Goal: Information Seeking & Learning: Learn about a topic

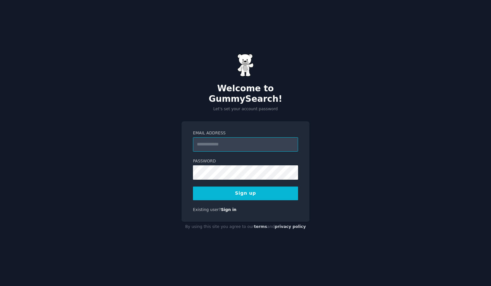
type input "**********"
click at [148, 181] on div "**********" at bounding box center [245, 143] width 491 height 286
click at [320, 208] on div "**********" at bounding box center [245, 143] width 491 height 286
click at [244, 188] on button "Sign up" at bounding box center [245, 194] width 105 height 14
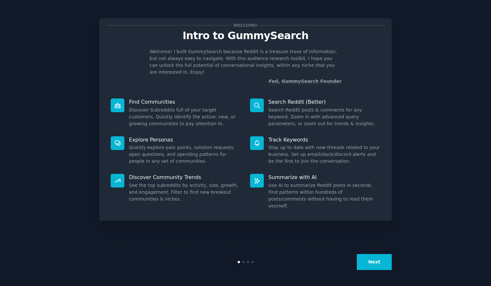
click at [370, 263] on button "Next" at bounding box center [374, 262] width 35 height 16
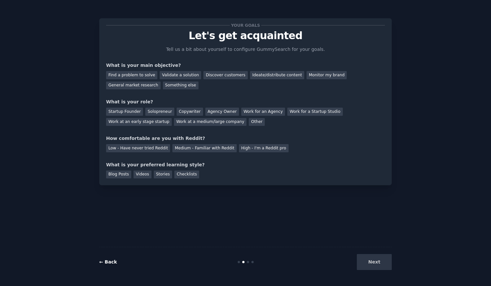
click at [102, 261] on link "← Back" at bounding box center [108, 261] width 18 height 5
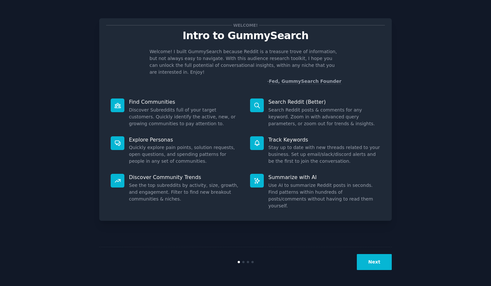
click at [370, 261] on button "Next" at bounding box center [374, 262] width 35 height 16
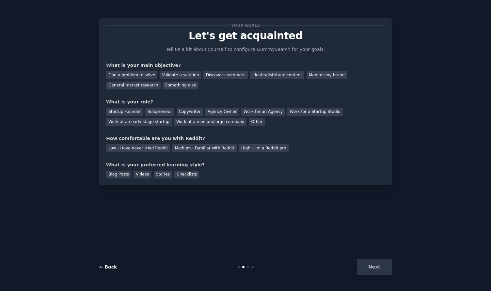
click at [106, 264] on link "← Back" at bounding box center [108, 266] width 18 height 5
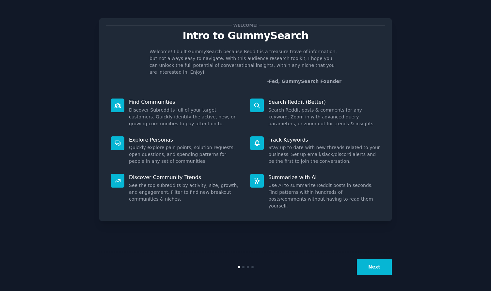
click at [381, 270] on button "Next" at bounding box center [374, 267] width 35 height 16
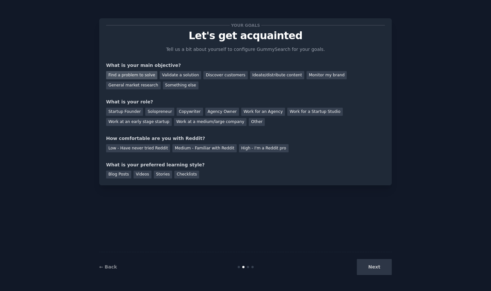
click at [138, 74] on div "Find a problem to solve" at bounding box center [131, 75] width 51 height 8
click at [221, 73] on div "Discover customers" at bounding box center [225, 75] width 44 height 8
click at [261, 78] on div "Ideate/distribute content" at bounding box center [277, 75] width 54 height 8
click at [127, 86] on div "General market research" at bounding box center [133, 86] width 54 height 8
click at [130, 113] on div "Startup Founder" at bounding box center [124, 112] width 37 height 8
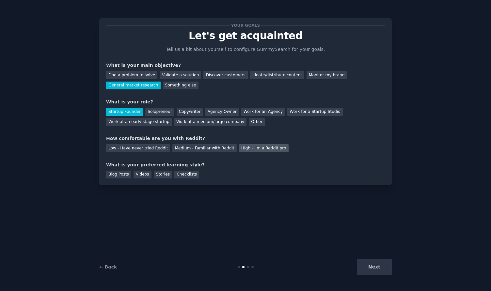
click at [257, 147] on div "High - I'm a Reddit pro" at bounding box center [264, 148] width 50 height 8
click at [158, 171] on div "Stories" at bounding box center [163, 175] width 18 height 8
click at [369, 267] on button "Next" at bounding box center [374, 267] width 35 height 16
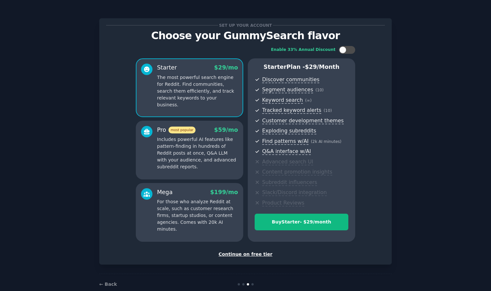
click at [250, 251] on div "Continue on free tier" at bounding box center [245, 254] width 279 height 7
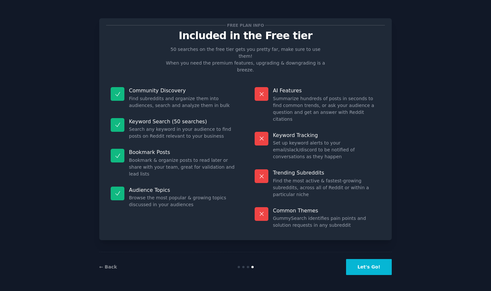
click at [363, 266] on button "Let's Go!" at bounding box center [369, 267] width 46 height 16
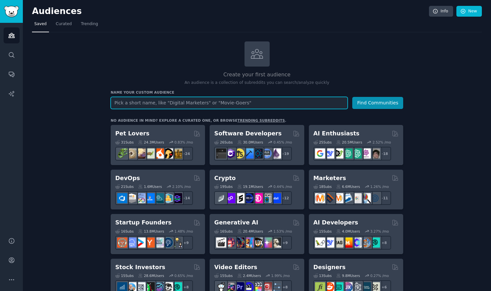
click at [247, 100] on input "text" at bounding box center [229, 103] width 237 height 12
type input "S"
type input "Health supplements"
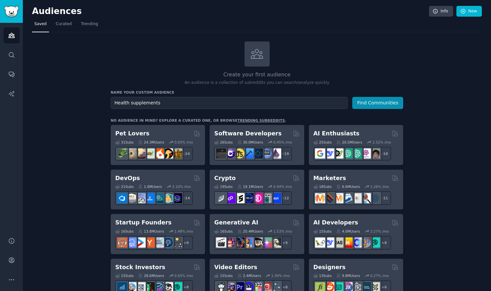
click at [196, 66] on div "Create your first audience An audience is a collection of subreddits you can se…" at bounding box center [257, 63] width 292 height 44
click at [376, 101] on button "Find Communities" at bounding box center [377, 103] width 51 height 12
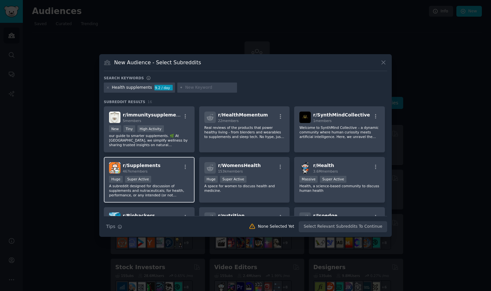
click at [169, 170] on div "r/ Supplements 467k members" at bounding box center [149, 167] width 80 height 11
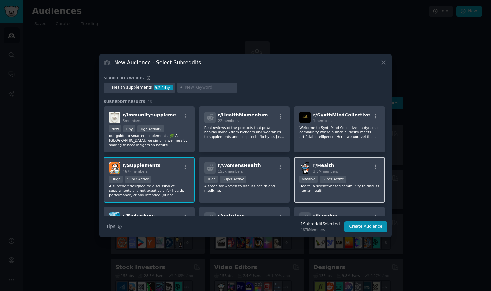
click at [350, 168] on div "r/ Health 3.6M members" at bounding box center [339, 167] width 80 height 11
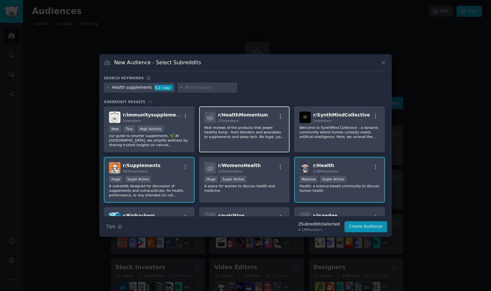
click at [253, 130] on p "Real reviews of the products that power healthy living - from blenders and wear…" at bounding box center [244, 132] width 80 height 14
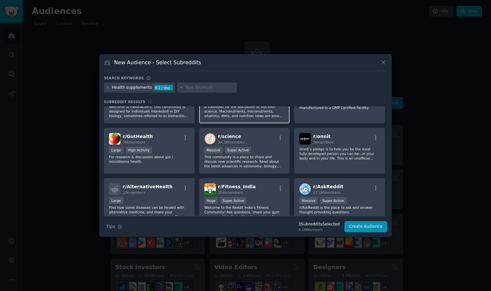
scroll to position [130, 0]
click at [258, 144] on div "r/ science 34.3M members" at bounding box center [244, 138] width 80 height 11
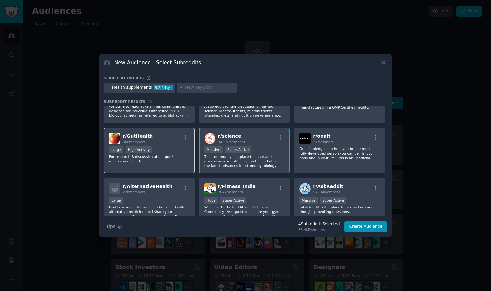
click at [174, 146] on div "r/ GutHealth 36k members Large High Activity For research & discussion about gu…" at bounding box center [149, 151] width 91 height 46
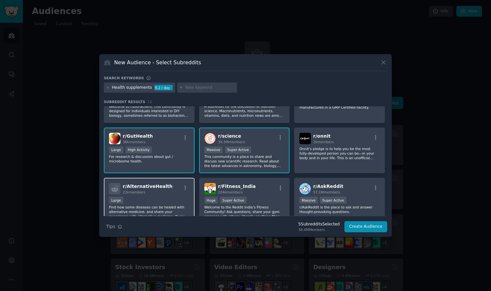
click at [169, 190] on div "r/ AlternativeHealth 22k members" at bounding box center [149, 188] width 80 height 11
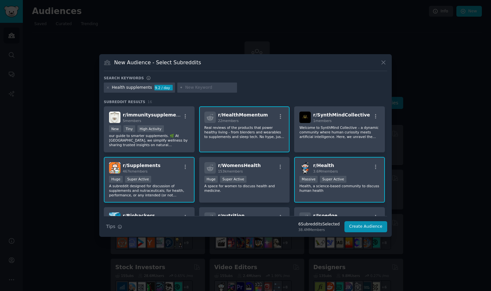
scroll to position [0, 0]
click at [355, 224] on button "Create Audience" at bounding box center [365, 226] width 43 height 11
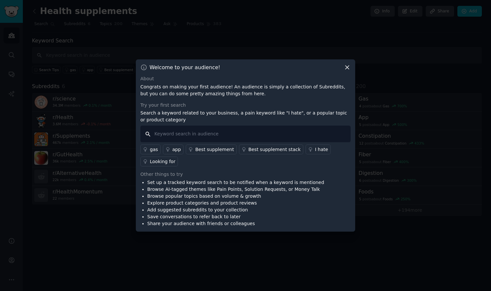
click at [192, 137] on input "text" at bounding box center [245, 134] width 210 height 17
type input "longevity"
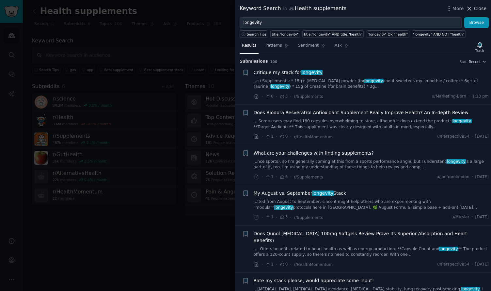
click at [482, 8] on span "Close" at bounding box center [480, 8] width 12 height 7
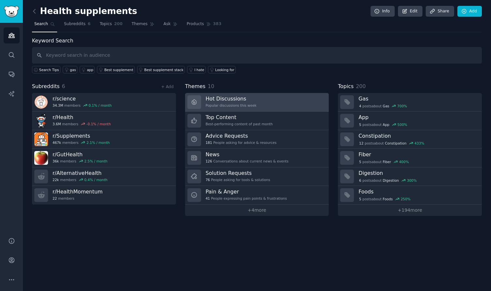
click at [240, 103] on div "Popular discussions this week" at bounding box center [231, 105] width 51 height 5
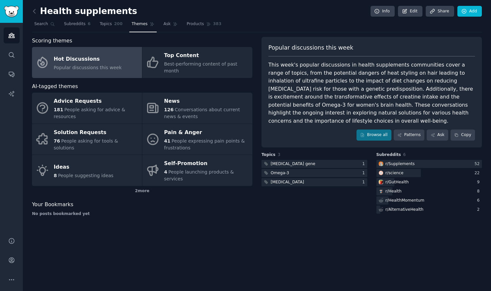
click at [206, 201] on div "Your Bookmarks" at bounding box center [142, 205] width 220 height 8
click at [81, 27] on link "Subreddits 6" at bounding box center [77, 25] width 31 height 13
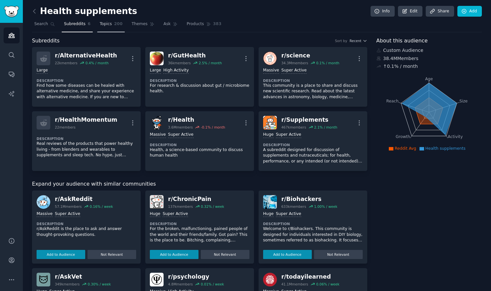
click at [107, 28] on link "Topics 200" at bounding box center [110, 25] width 27 height 13
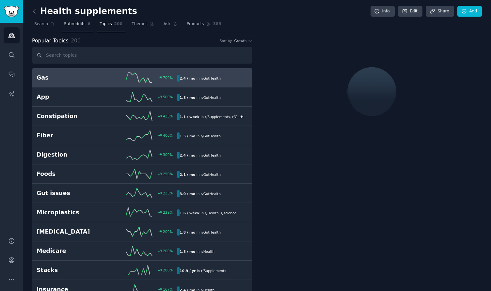
click at [74, 27] on link "Subreddits 6" at bounding box center [77, 25] width 31 height 13
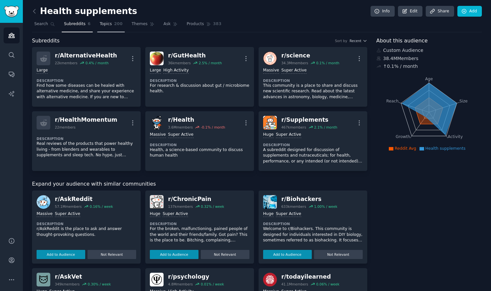
click at [112, 29] on link "Topics 200" at bounding box center [110, 25] width 27 height 13
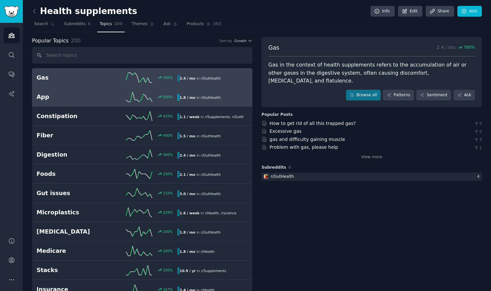
click at [74, 100] on h2 "App" at bounding box center [72, 97] width 70 height 8
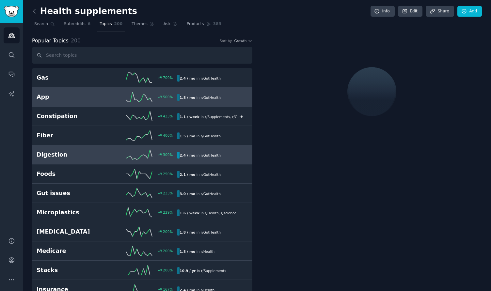
click at [69, 153] on h2 "Digestion" at bounding box center [72, 155] width 70 height 8
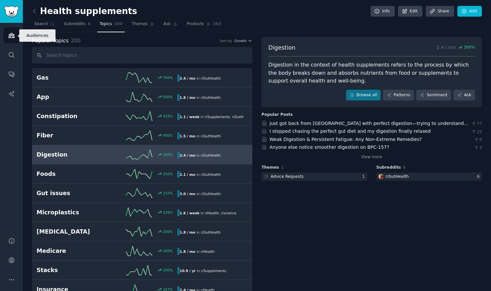
click at [13, 33] on icon "Sidebar" at bounding box center [11, 35] width 7 height 7
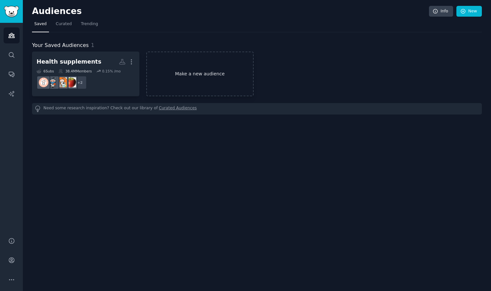
click at [199, 75] on link "Make a new audience" at bounding box center [199, 74] width 107 height 45
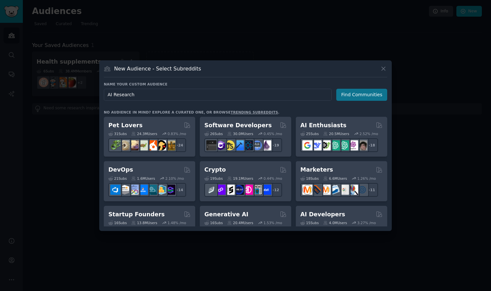
type input "AI Research"
click at [350, 94] on button "Find Communities" at bounding box center [361, 95] width 51 height 12
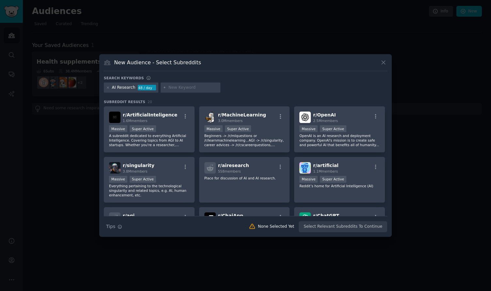
click at [189, 87] on input "text" at bounding box center [193, 88] width 50 height 6
type input "synthentic testers"
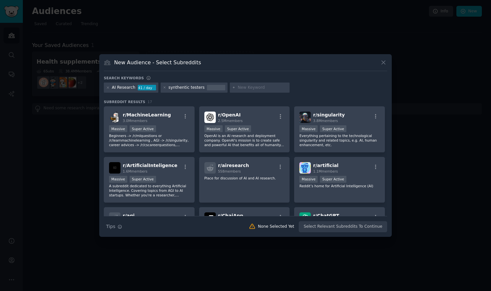
click at [308, 81] on div "Search keywords" at bounding box center [245, 79] width 283 height 7
click at [382, 63] on icon at bounding box center [383, 62] width 7 height 7
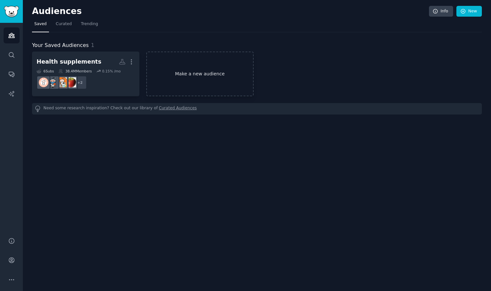
click at [190, 73] on link "Make a new audience" at bounding box center [199, 74] width 107 height 45
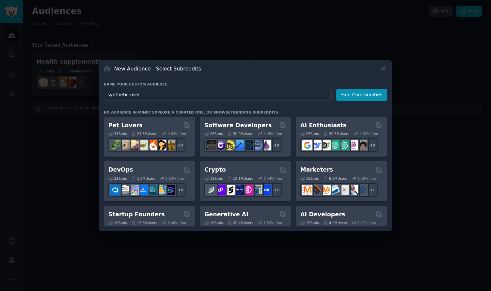
type input "synthetic users"
click at [362, 95] on button "Find Communities" at bounding box center [361, 95] width 51 height 12
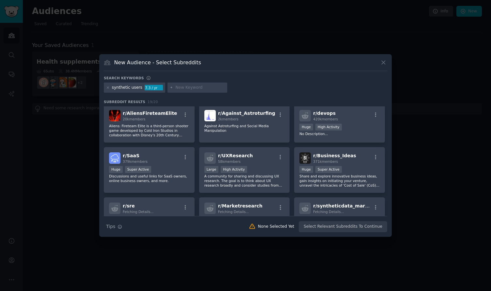
scroll to position [97, 0]
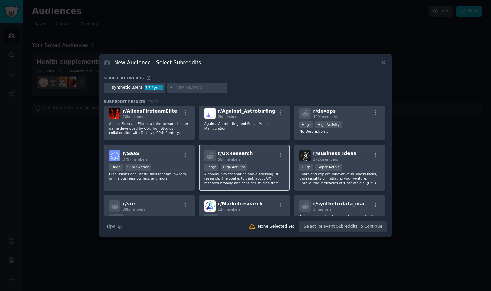
click at [261, 173] on p "A community for sharing and discussing UX research. The goal is to think about …" at bounding box center [244, 179] width 80 height 14
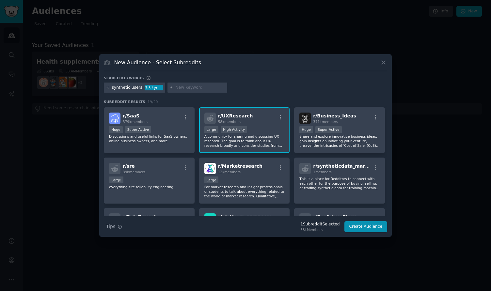
scroll to position [137, 0]
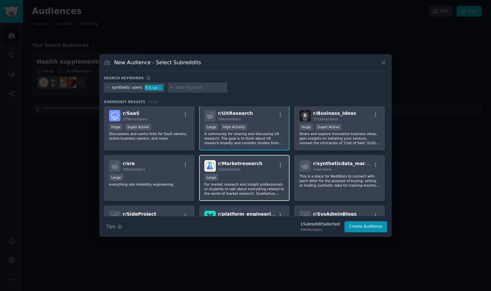
click at [261, 173] on div "r/ Marketresearch 12k members Large For market research and insight professiona…" at bounding box center [244, 178] width 91 height 46
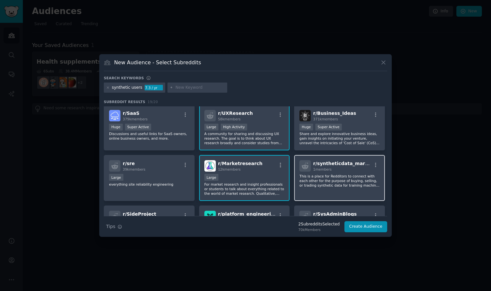
click at [351, 183] on p "This is a place for Redditors to connect with each other for the purpose of buy…" at bounding box center [339, 181] width 80 height 14
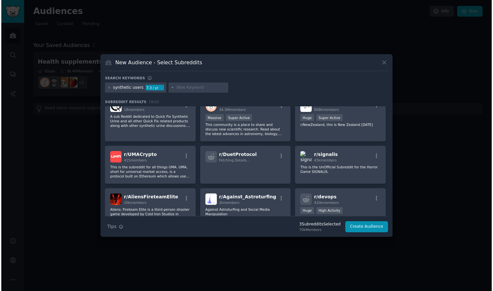
scroll to position [8, 0]
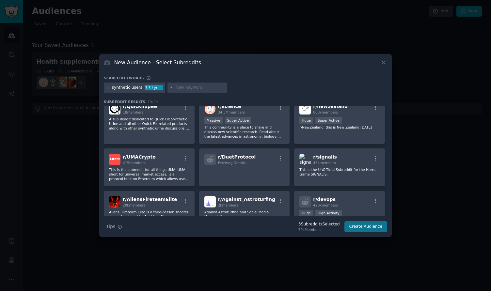
click at [364, 227] on button "Create Audience" at bounding box center [365, 226] width 43 height 11
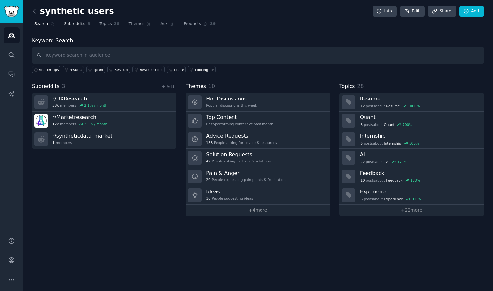
click at [78, 21] on span "Subreddits" at bounding box center [75, 24] width 22 height 6
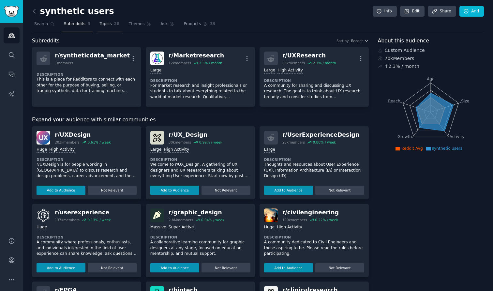
click at [108, 25] on span "Topics" at bounding box center [106, 24] width 12 height 6
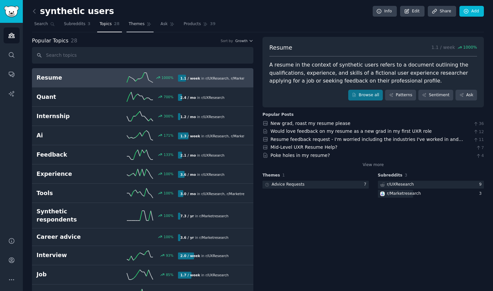
click at [140, 24] on span "Themes" at bounding box center [137, 24] width 16 height 6
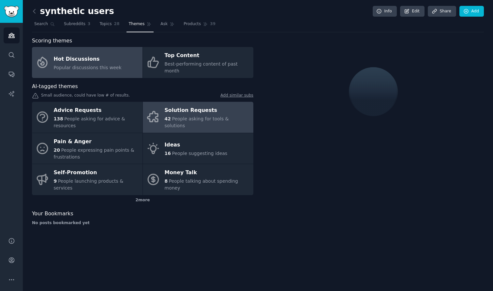
click at [191, 108] on div "Solution Requests" at bounding box center [207, 110] width 85 height 10
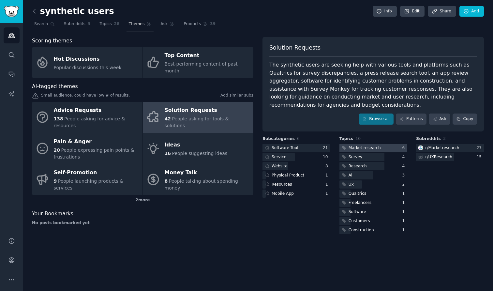
click at [376, 145] on div "Market research" at bounding box center [365, 148] width 32 height 6
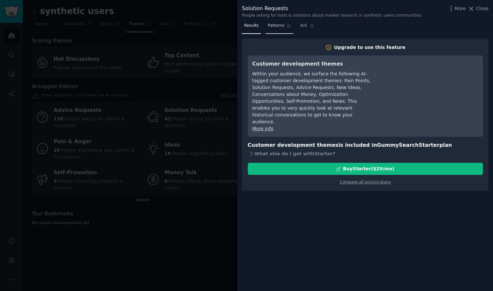
click at [284, 24] on span "Patterns" at bounding box center [276, 26] width 16 height 6
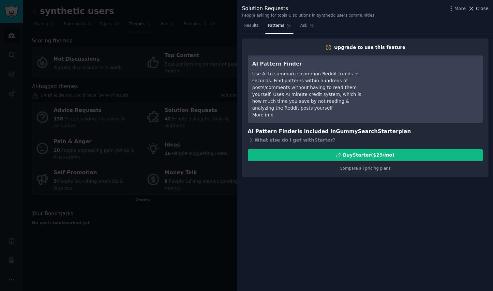
click at [481, 9] on span "Close" at bounding box center [482, 8] width 12 height 7
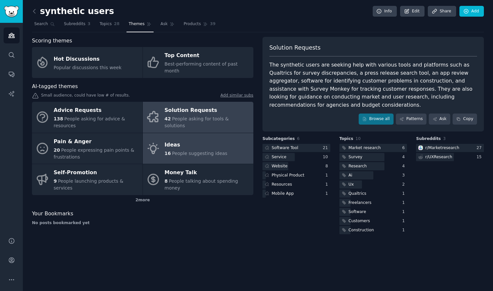
click at [181, 141] on div "Ideas" at bounding box center [196, 145] width 63 height 10
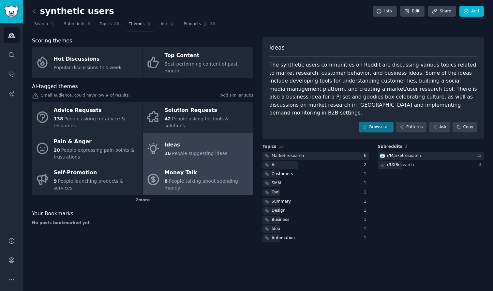
click at [174, 168] on div "Money Talk" at bounding box center [207, 173] width 85 height 10
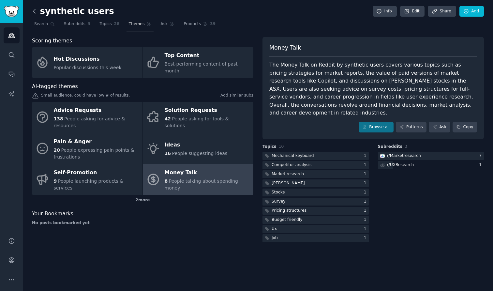
click at [35, 10] on icon at bounding box center [34, 11] width 7 height 7
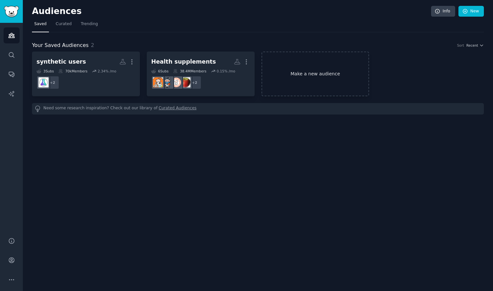
click at [310, 80] on link "Make a new audience" at bounding box center [316, 74] width 108 height 45
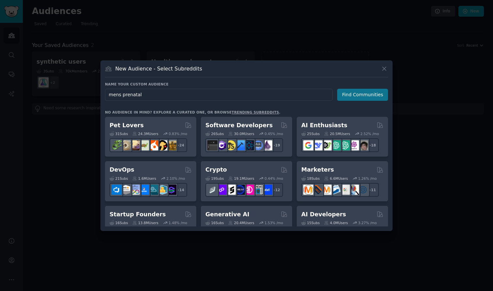
type input "mens prenatal"
click at [373, 93] on button "Find Communities" at bounding box center [362, 95] width 51 height 12
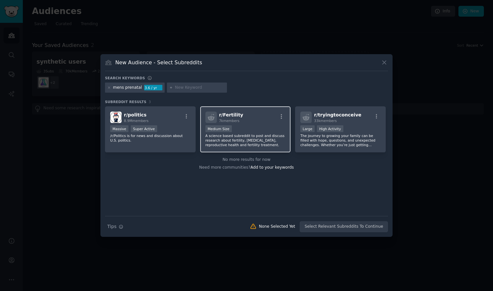
click at [250, 127] on div "Medium Size" at bounding box center [246, 129] width 80 height 8
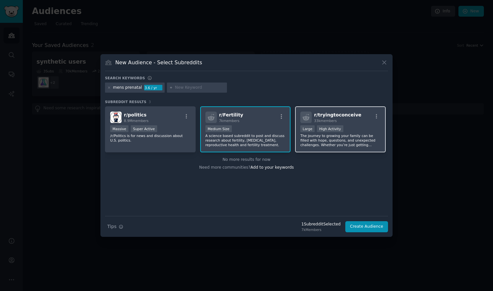
click at [354, 126] on div ">= 80th percentile for submissions / day Large High Activity" at bounding box center [340, 129] width 80 height 8
click at [182, 88] on input "text" at bounding box center [200, 88] width 50 height 6
type input "mens fertility"
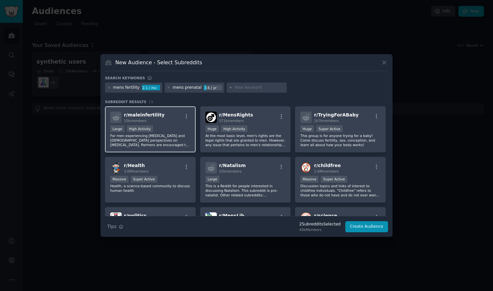
click at [170, 122] on div "r/ maleinfertility 15k members" at bounding box center [150, 117] width 80 height 11
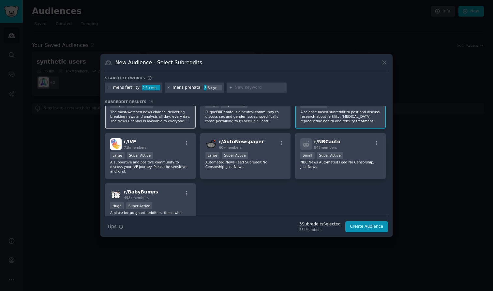
scroll to position [229, 0]
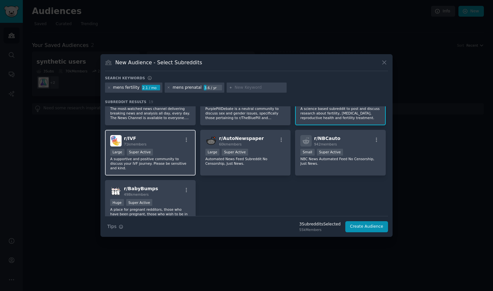
click at [169, 151] on div "Large Super Active" at bounding box center [150, 153] width 80 height 8
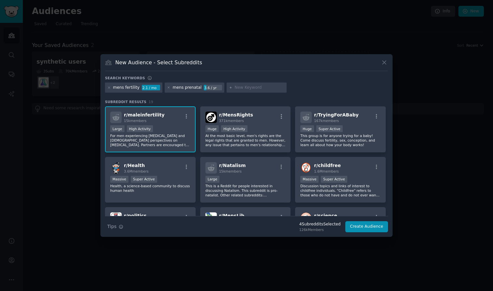
scroll to position [0, 0]
click at [251, 85] on input "text" at bounding box center [260, 88] width 50 height 6
type input "m"
type input "fertility"
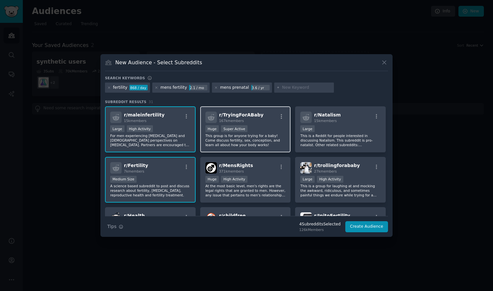
click at [267, 143] on p "This group is for anyone trying for a baby! Come discuss fertility, sex, concep…" at bounding box center [246, 140] width 80 height 14
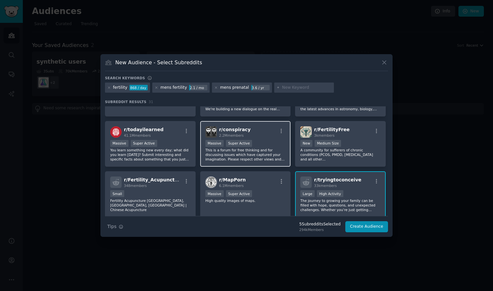
scroll to position [243, 0]
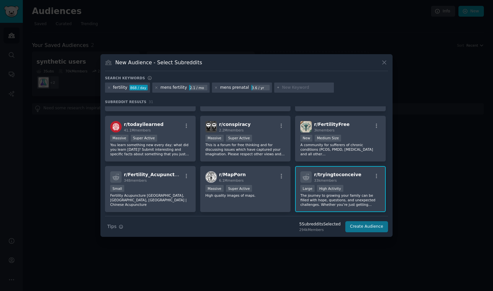
click at [367, 227] on button "Create Audience" at bounding box center [367, 226] width 43 height 11
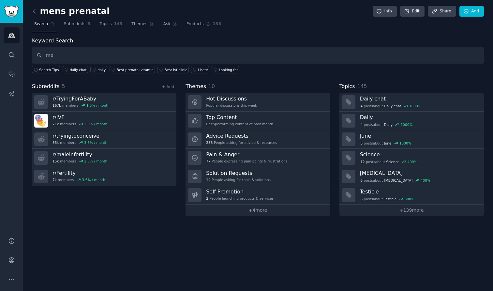
type input "m"
type input "mens prenatal"
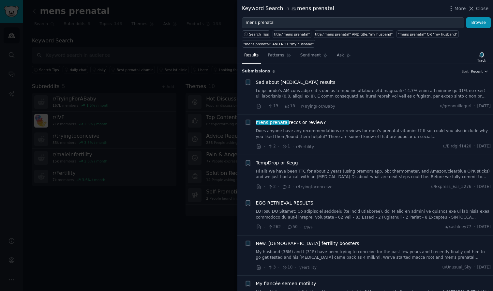
click at [310, 131] on link "Does anyone have any recommendations or reviews for men’s prenatal vitamins?? I…" at bounding box center [373, 133] width 235 height 11
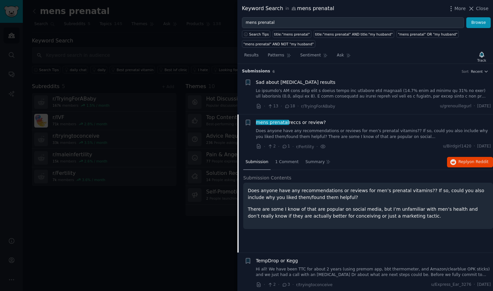
click at [382, 91] on link at bounding box center [373, 93] width 235 height 11
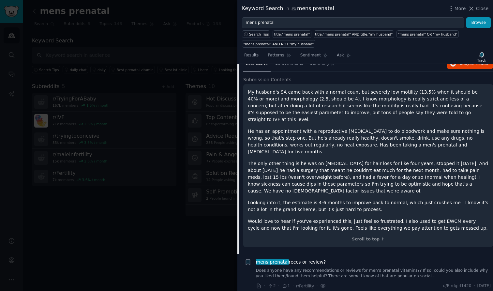
scroll to position [60, 0]
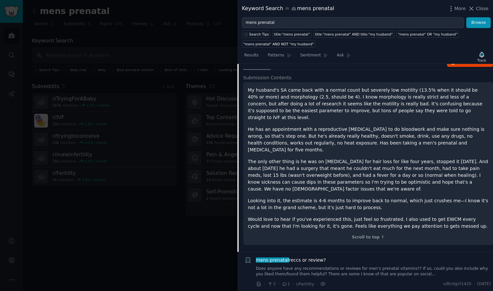
click at [358, 197] on p "Looking into it, the estimate is 4-6 months to improve back to normal, which ju…" at bounding box center [368, 204] width 241 height 14
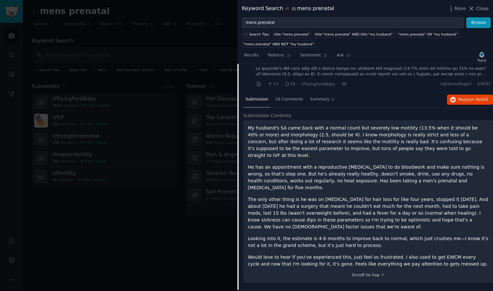
scroll to position [19, 0]
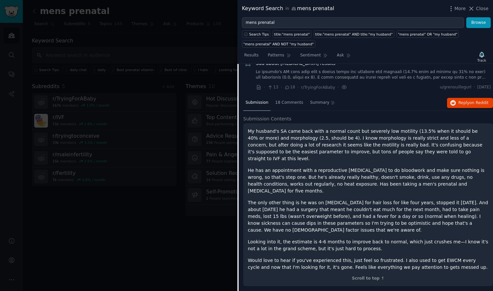
click at [350, 216] on p "The only other thing is he was on [MEDICAL_DATA] for hair loss for like four ye…" at bounding box center [368, 216] width 241 height 34
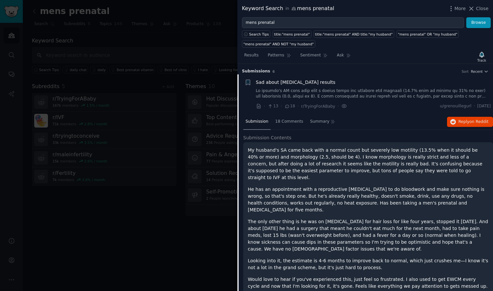
scroll to position [0, 0]
click at [293, 120] on span "18 Comments" at bounding box center [289, 122] width 28 height 6
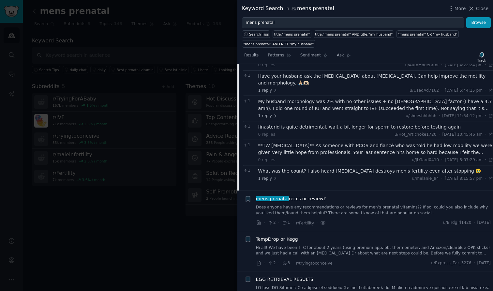
scroll to position [175, 0]
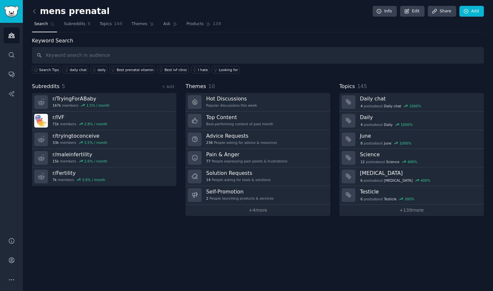
click at [300, 235] on div "mens prenatal Info Edit Share Add Search Subreddits 5 Topics 145 Themes Ask Pro…" at bounding box center [258, 145] width 470 height 291
click at [11, 57] on icon "Sidebar" at bounding box center [11, 55] width 7 height 7
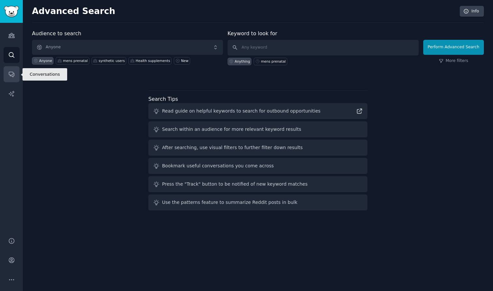
click at [10, 70] on link "Conversations" at bounding box center [12, 74] width 16 height 16
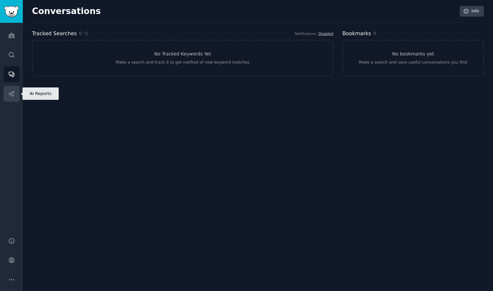
click at [10, 94] on icon "Sidebar" at bounding box center [11, 93] width 7 height 7
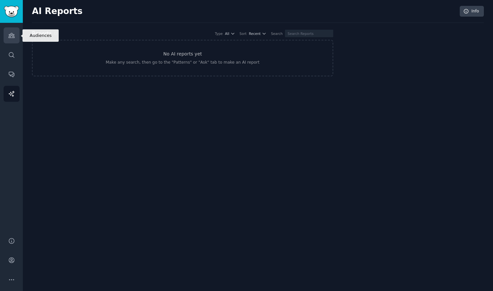
click at [10, 38] on icon "Sidebar" at bounding box center [11, 35] width 7 height 7
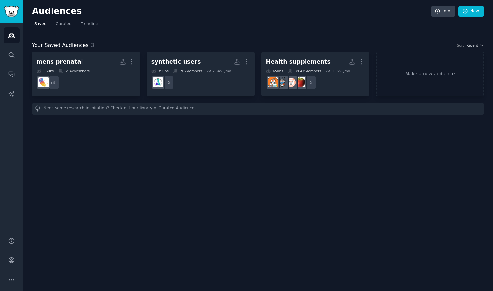
click at [139, 177] on div "Audiences Info New Saved Curated Trending Your Saved Audiences 3 Sort Recent me…" at bounding box center [258, 145] width 470 height 291
click at [106, 164] on div "Audiences Info New Saved Curated Trending Your Saved Audiences 3 Sort Recent me…" at bounding box center [258, 145] width 470 height 291
click at [66, 26] on span "Curated" at bounding box center [64, 24] width 16 height 6
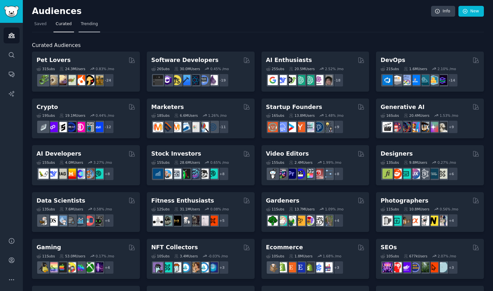
click at [85, 26] on span "Trending" at bounding box center [89, 24] width 17 height 6
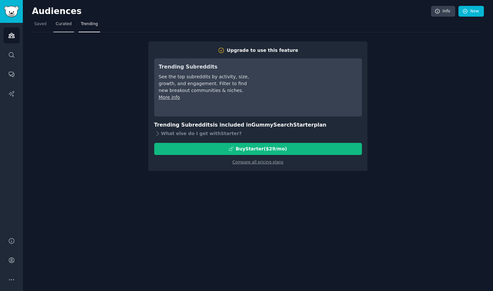
click at [65, 23] on span "Curated" at bounding box center [64, 24] width 16 height 6
